Goal: Entertainment & Leisure: Consume media (video, audio)

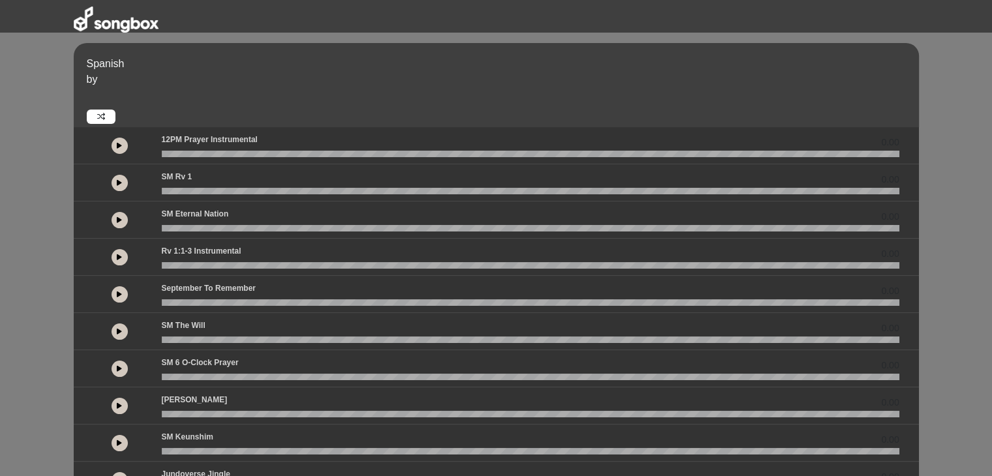
click at [117, 141] on button at bounding box center [120, 146] width 16 height 16
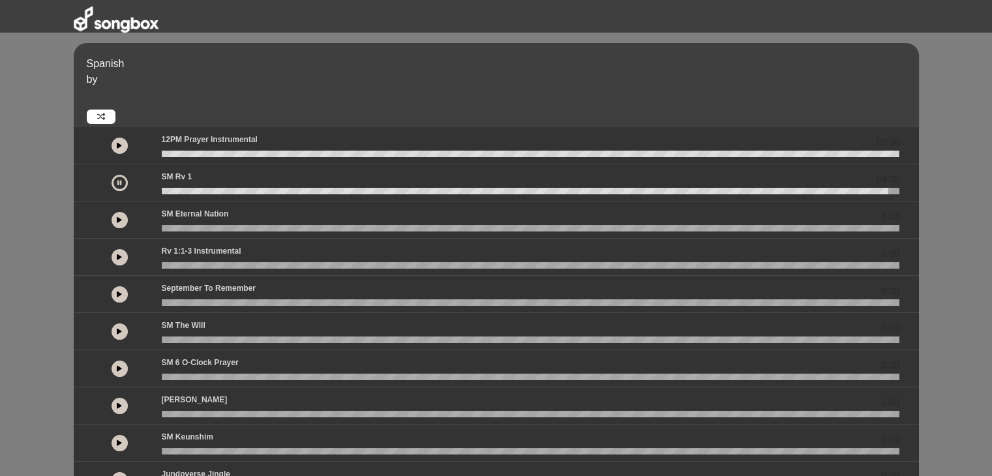
click at [118, 185] on icon at bounding box center [119, 182] width 4 height 7
click at [117, 149] on button at bounding box center [120, 146] width 16 height 16
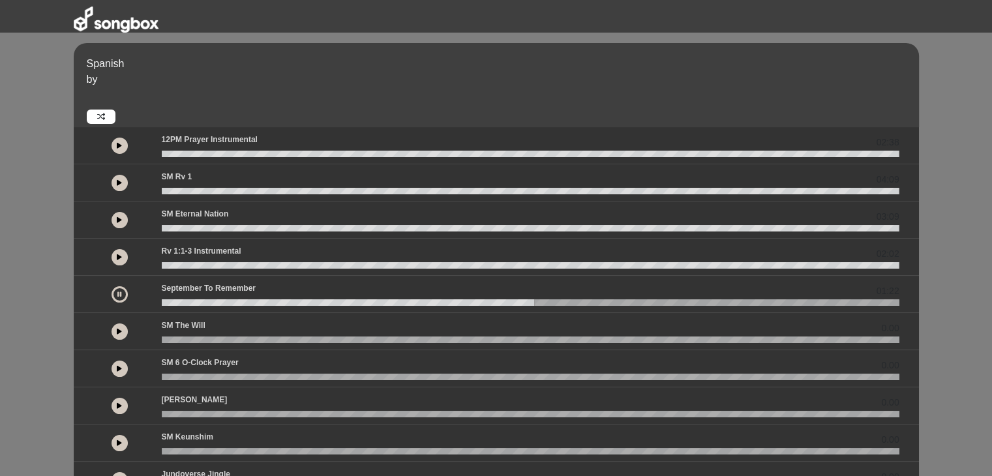
click at [120, 331] on icon at bounding box center [119, 331] width 5 height 7
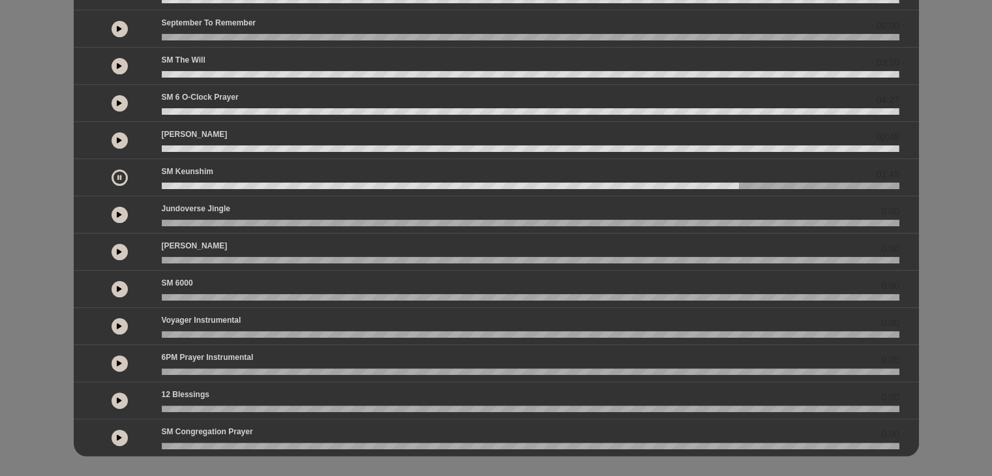
scroll to position [275, 0]
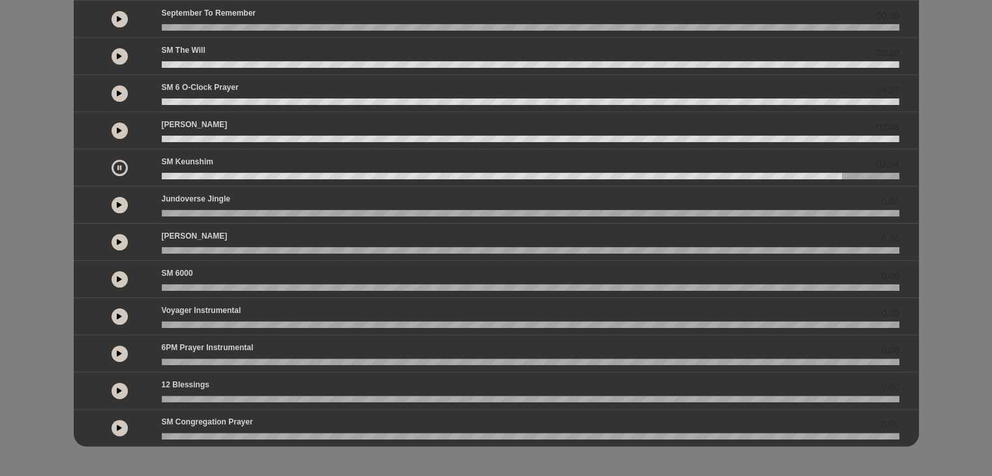
click at [120, 240] on icon at bounding box center [119, 242] width 5 height 7
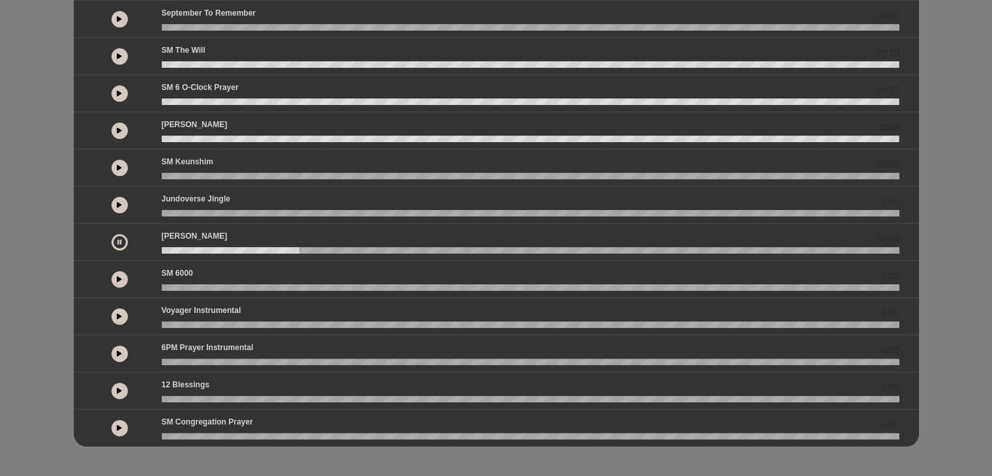
click at [122, 241] on button at bounding box center [120, 242] width 16 height 16
click at [121, 239] on icon at bounding box center [119, 242] width 5 height 7
